Goal: Task Accomplishment & Management: Complete application form

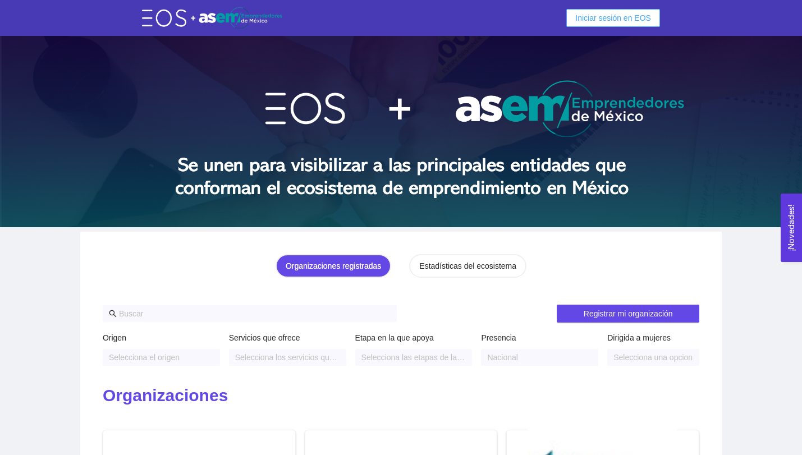
click at [595, 13] on span "Iniciar sesión en EOS" at bounding box center [613, 18] width 76 height 12
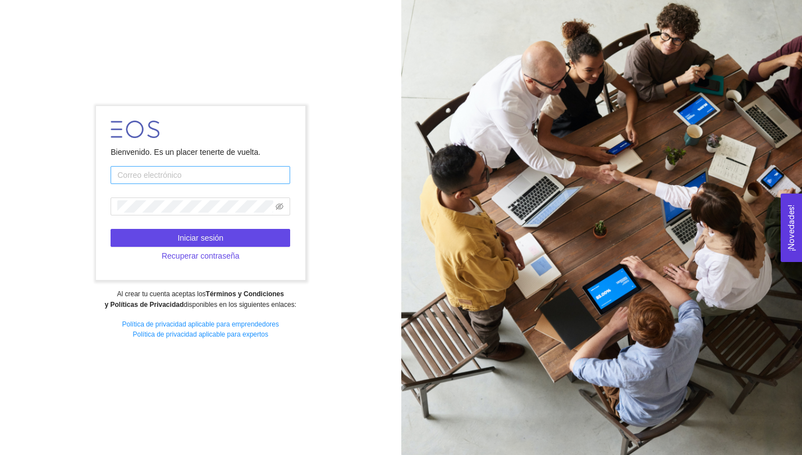
click at [217, 175] on input "text" at bounding box center [201, 175] width 180 height 18
type input "A01751213@TEC.MX"
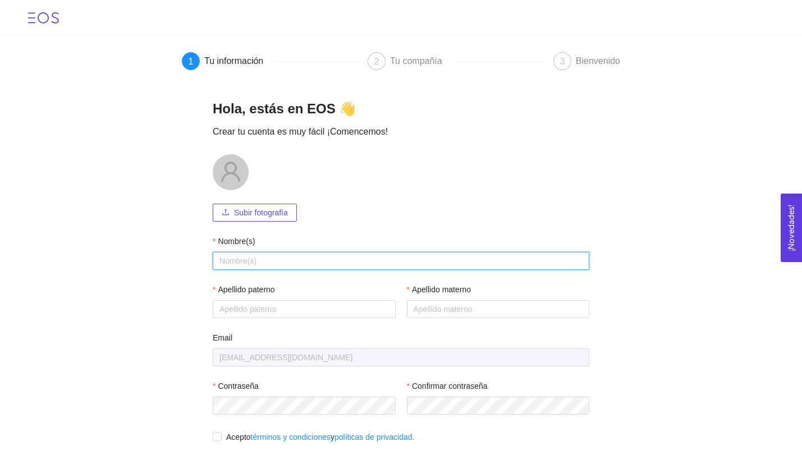
click at [352, 265] on input "Nombre(s)" at bounding box center [401, 261] width 377 height 18
type input "[PERSON_NAME]"
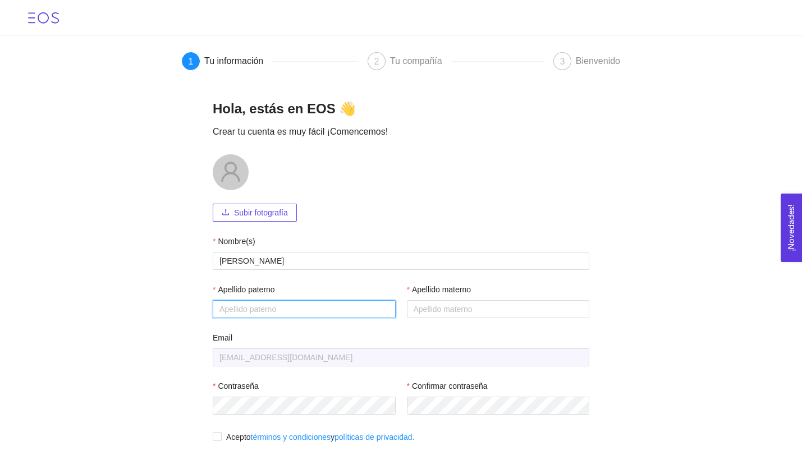
click at [273, 303] on input "Apellido paterno" at bounding box center [304, 309] width 183 height 18
type input "[PERSON_NAME]ís"
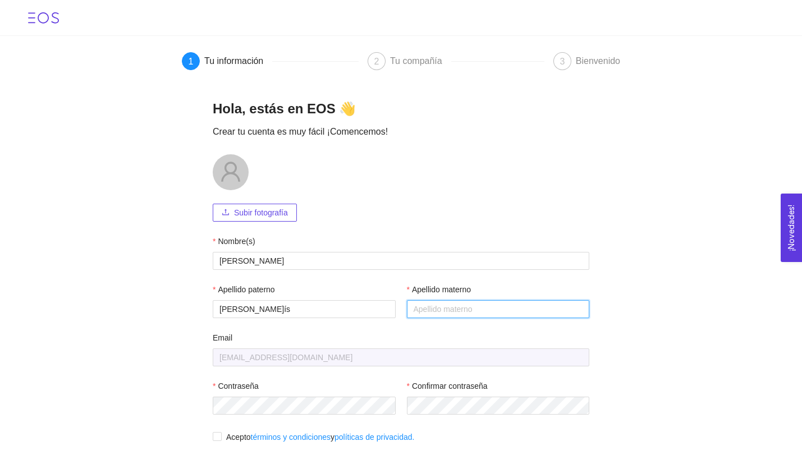
click at [414, 312] on input "Apellido materno" at bounding box center [498, 309] width 183 height 18
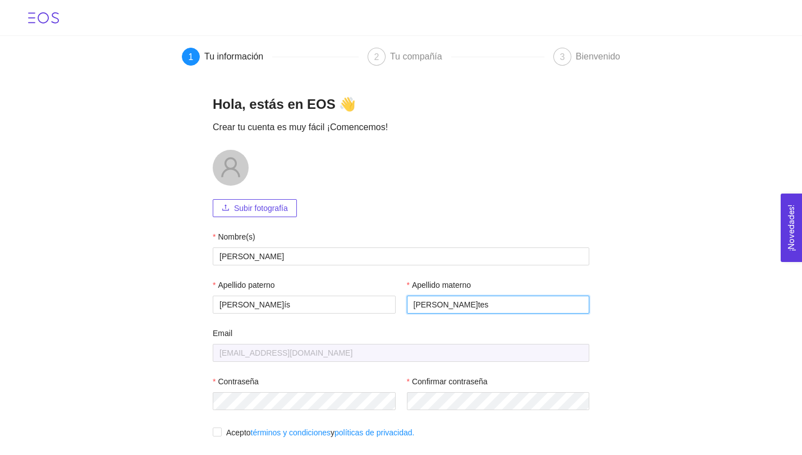
type input "[PERSON_NAME]tes"
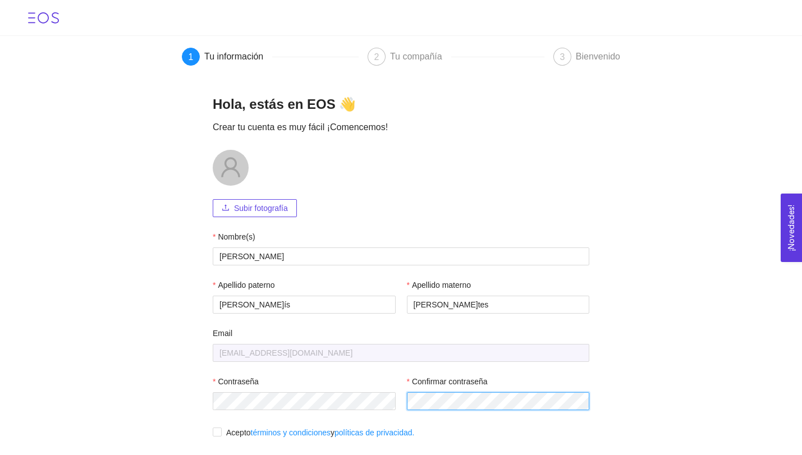
scroll to position [22, 0]
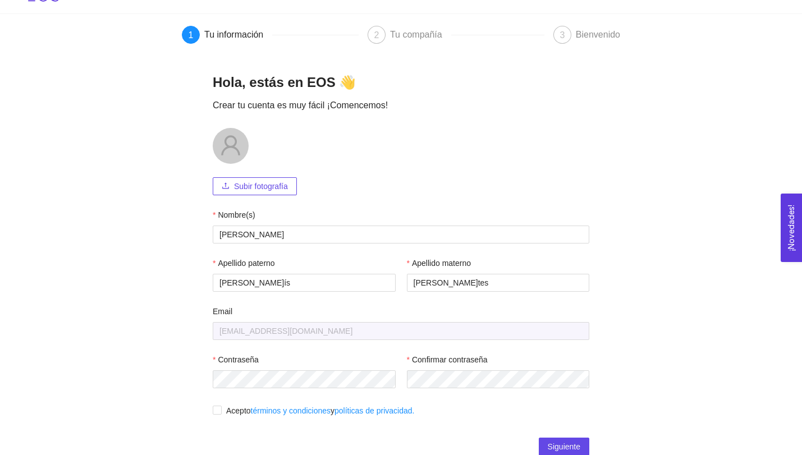
click at [212, 410] on div "Hola, estás en EOS 👋 Crear tu cuenta es muy fácil ¡Comencemos! Subir fotografía…" at bounding box center [401, 255] width 404 height 391
click at [218, 411] on input "Acepto términos y condiciones y políticas de privacidad." at bounding box center [217, 410] width 8 height 8
checkbox input "true"
click at [552, 438] on button "Siguiente" at bounding box center [564, 447] width 51 height 18
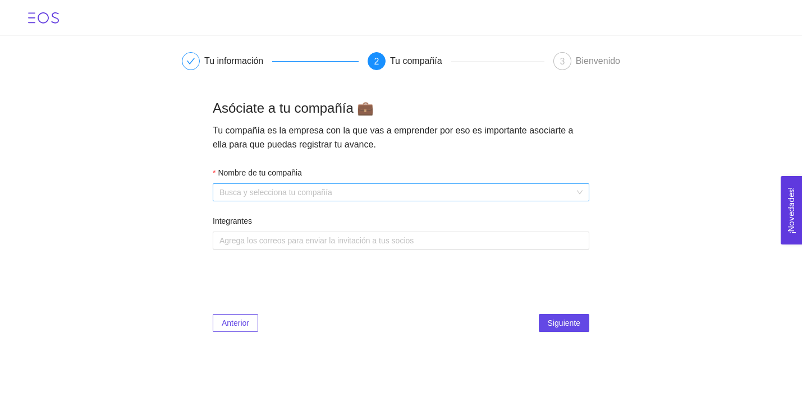
click at [329, 192] on input "Nombre de tu compañia" at bounding box center [396, 192] width 355 height 17
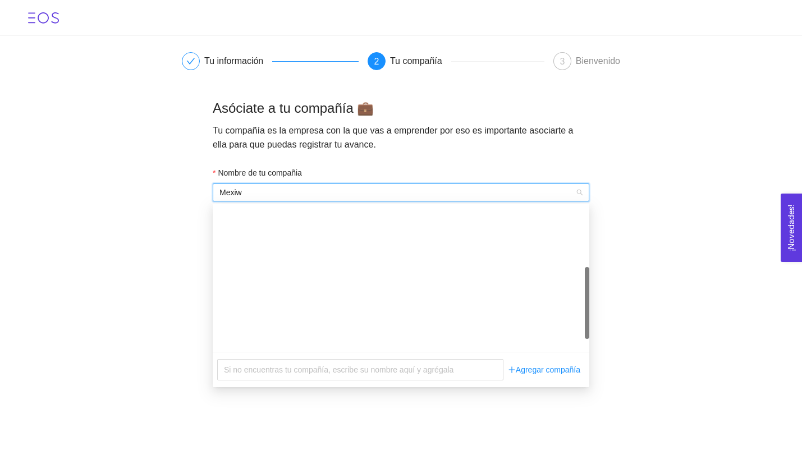
type input "Mexiwa"
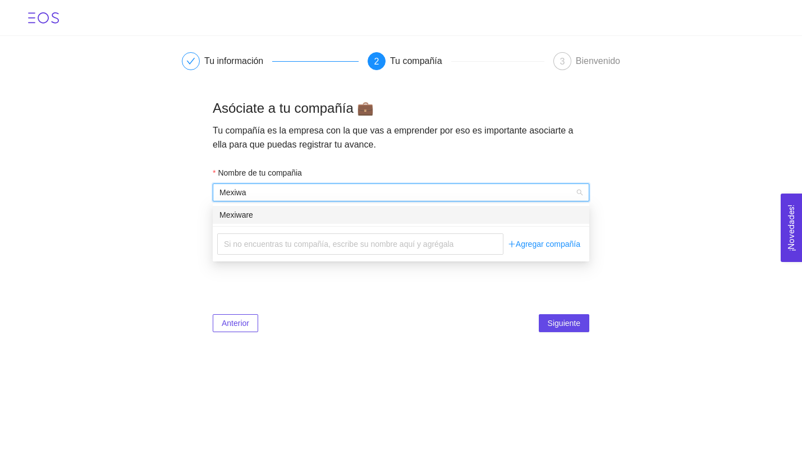
click at [262, 218] on div "Mexiware" at bounding box center [400, 215] width 363 height 12
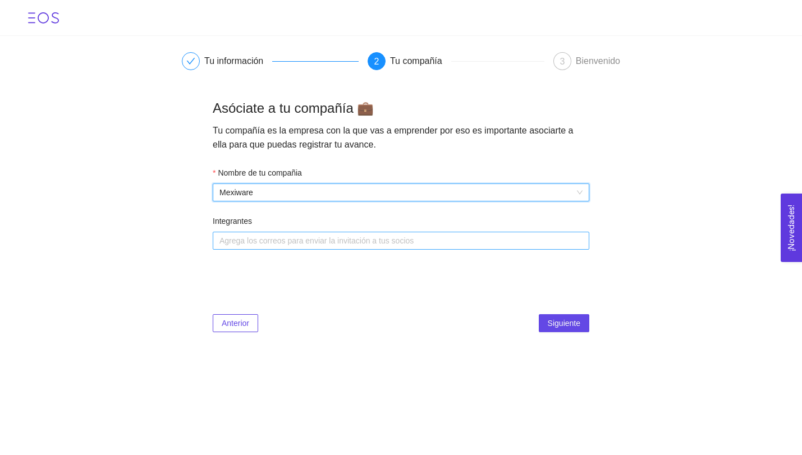
click at [256, 236] on div at bounding box center [396, 240] width 360 height 13
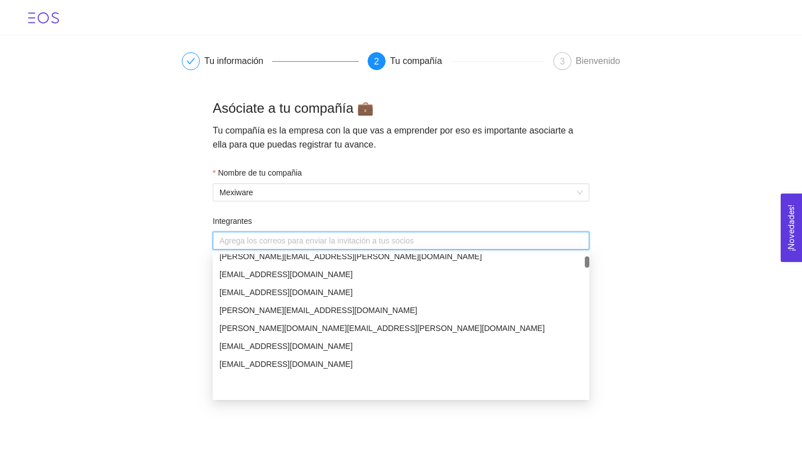
scroll to position [1899, 0]
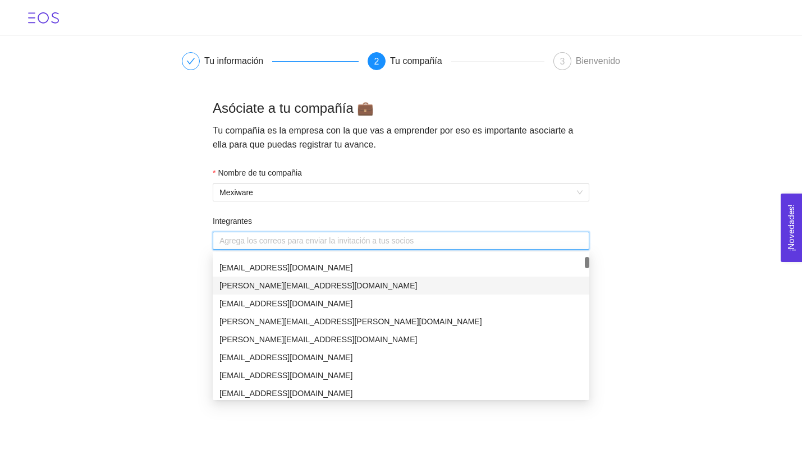
click at [155, 239] on main "Tu información 2 Tu compañía 3 Bienvenido Asóciate a tu compañía 💼 Tu compañía …" at bounding box center [401, 191] width 802 height 310
click at [405, 239] on div at bounding box center [396, 240] width 360 height 13
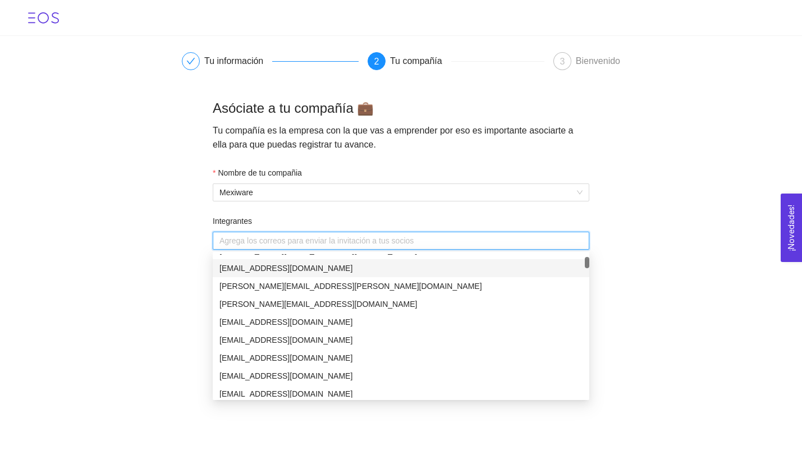
click at [631, 144] on main "Tu información 2 Tu compañía 3 Bienvenido Asóciate a tu compañía 💼 Tu compañía …" at bounding box center [401, 191] width 802 height 310
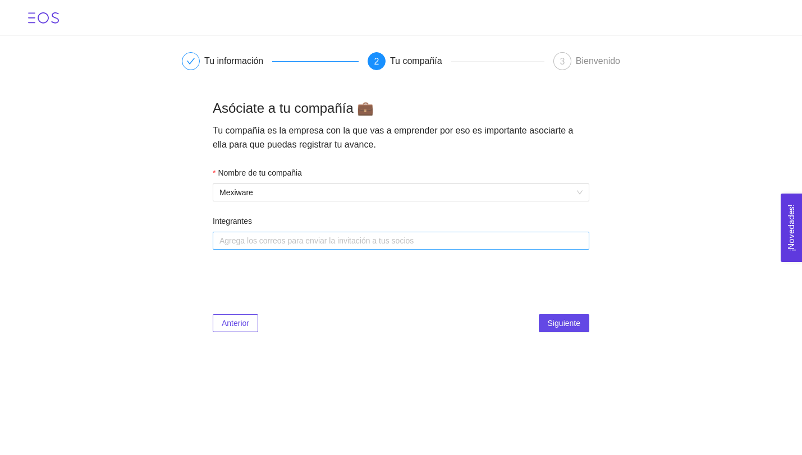
click at [359, 241] on div at bounding box center [396, 240] width 360 height 13
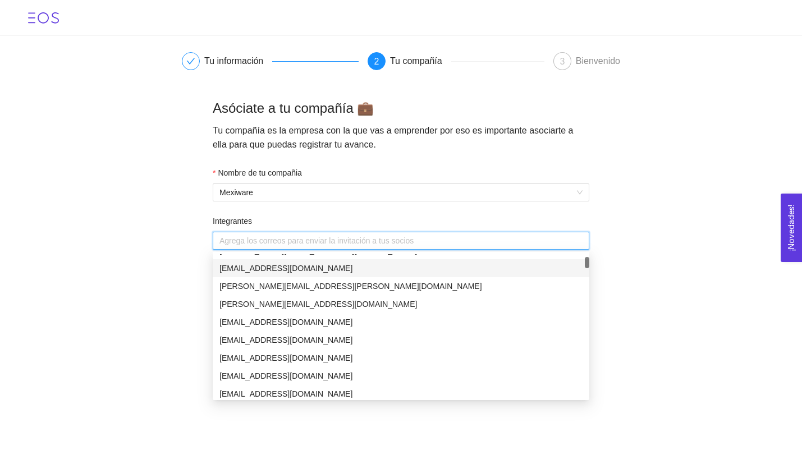
click at [647, 190] on main "Tu información 2 Tu compañía 3 Bienvenido Asóciate a tu compañía 💼 Tu compañía …" at bounding box center [401, 191] width 802 height 310
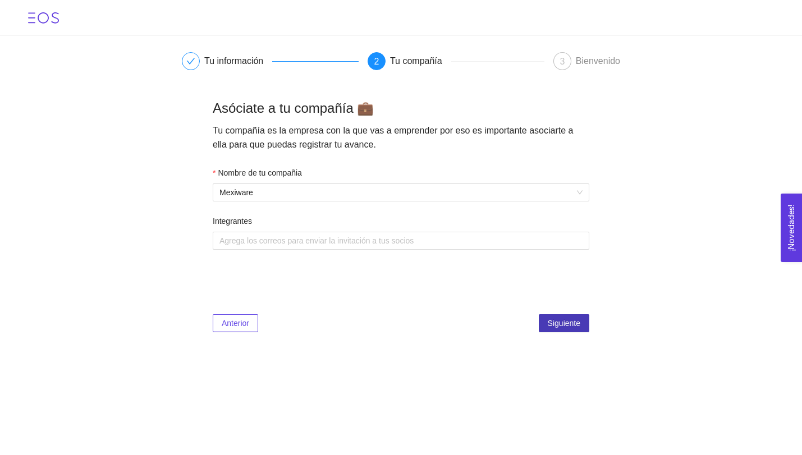
click at [560, 318] on span "Siguiente" at bounding box center [564, 323] width 33 height 12
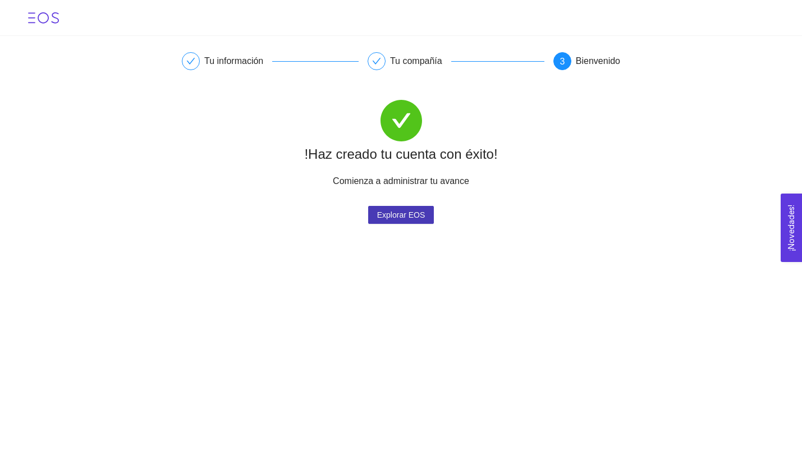
click at [413, 214] on span "Explorar EOS" at bounding box center [401, 215] width 48 height 17
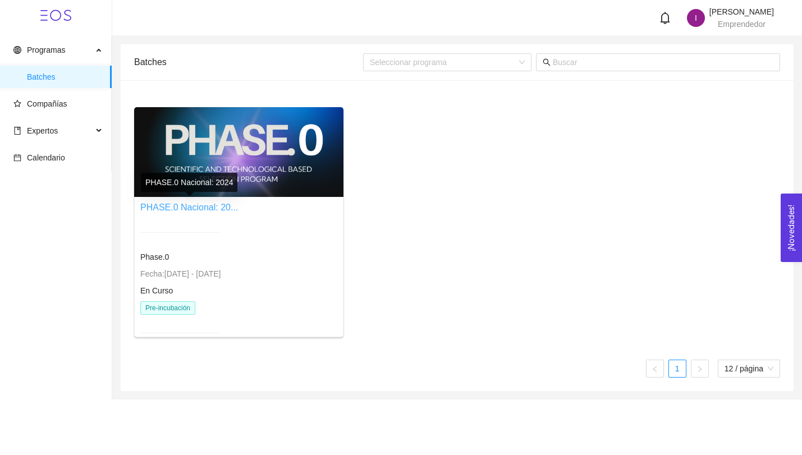
click at [212, 203] on link "PHASE.0 Nacional: 20..." at bounding box center [189, 208] width 98 height 10
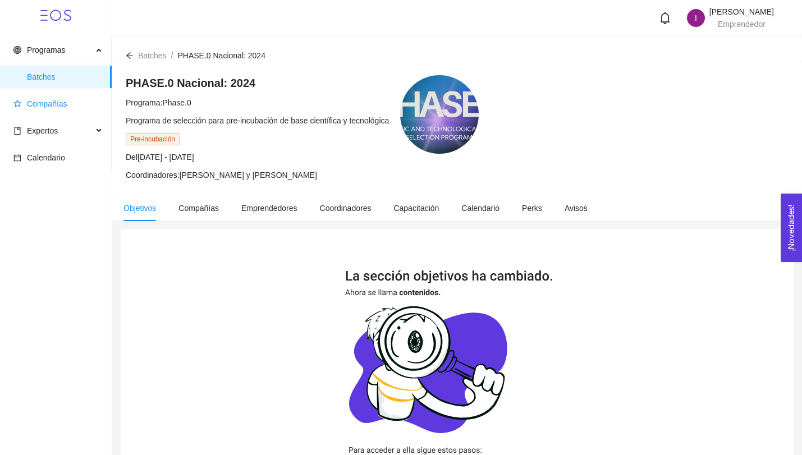
click at [54, 105] on span "Compañías" at bounding box center [47, 103] width 40 height 9
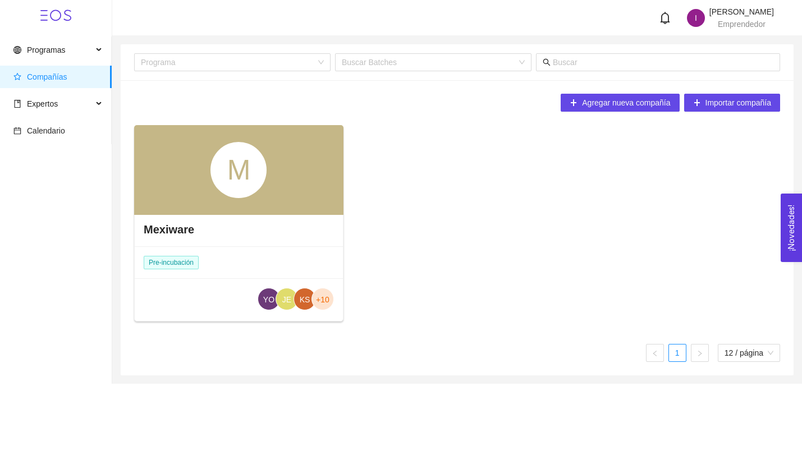
click at [238, 289] on div "YO JE KS +10" at bounding box center [239, 301] width 208 height 44
click at [177, 220] on div "Mexiware" at bounding box center [239, 230] width 208 height 34
click at [176, 226] on h4 "Mexiware" at bounding box center [169, 230] width 51 height 16
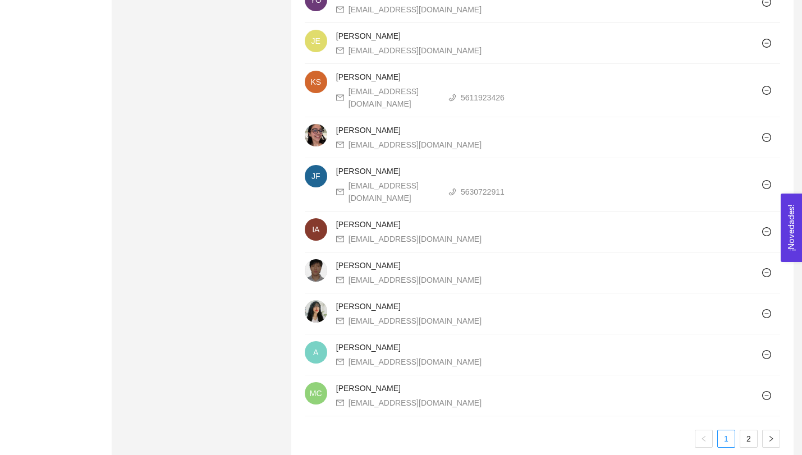
scroll to position [1085, 0]
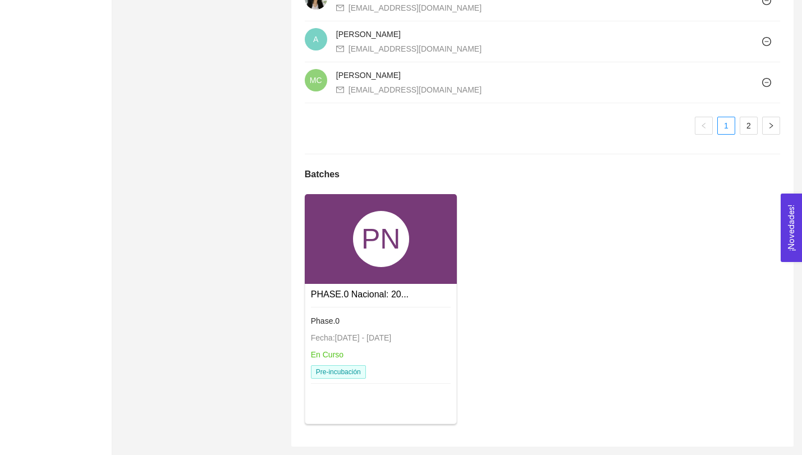
click at [373, 239] on div "PN" at bounding box center [381, 239] width 56 height 56
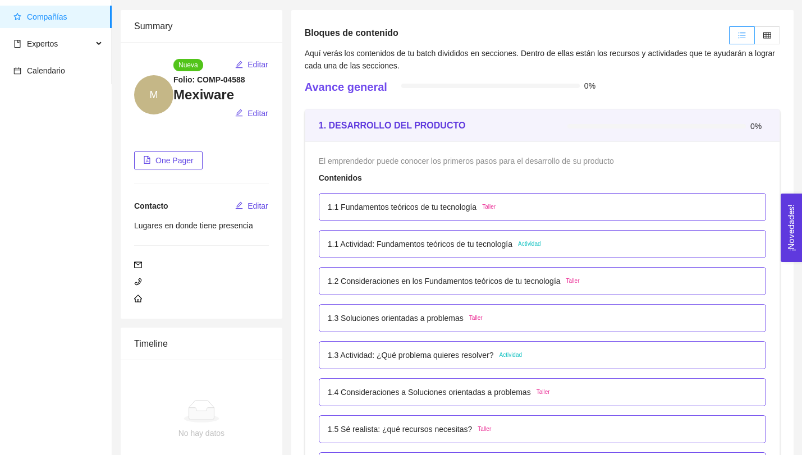
scroll to position [59, 0]
